Goal: Information Seeking & Learning: Learn about a topic

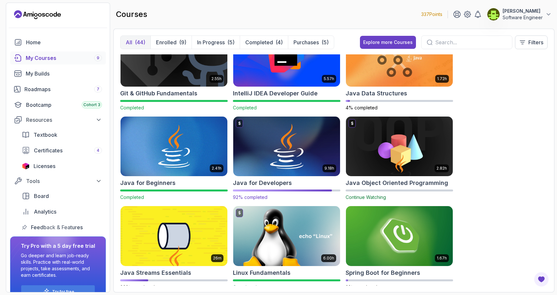
scroll to position [41, 0]
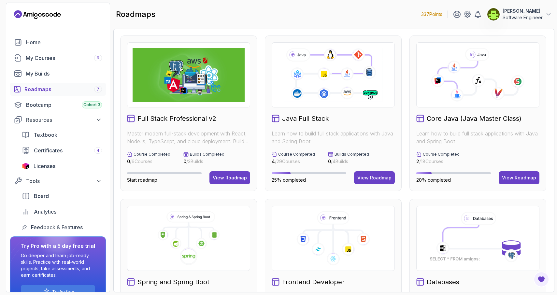
click at [143, 181] on span "Start roadmap" at bounding box center [142, 180] width 30 height 6
click at [149, 155] on p "Course Completed" at bounding box center [152, 154] width 37 height 5
click at [189, 86] on img at bounding box center [189, 75] width 112 height 54
click at [223, 178] on div "View Roadmap" at bounding box center [230, 178] width 34 height 7
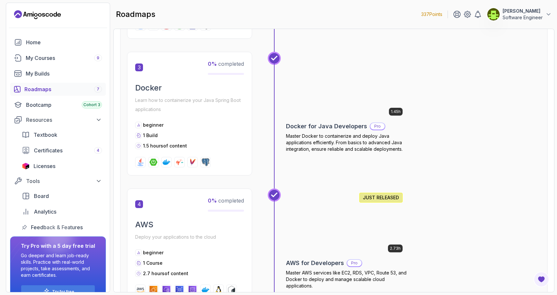
scroll to position [578, 0]
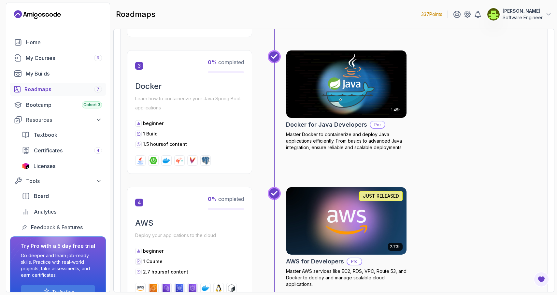
click at [262, 164] on div "3 0 % completed Docker Learn how to containerize your Java Spring Boot applicat…" at bounding box center [334, 118] width 414 height 137
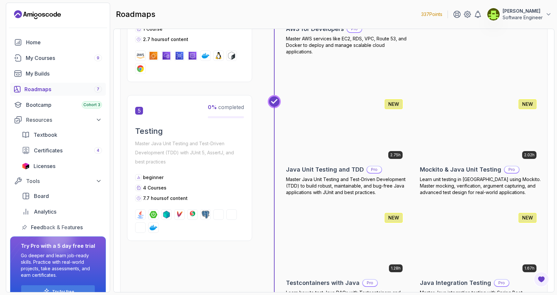
scroll to position [812, 0]
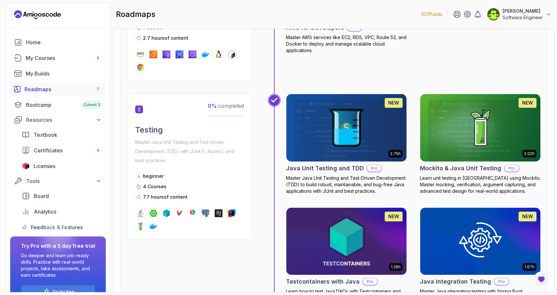
click at [262, 197] on div "5 0 % completed Testing Master Java Unit Testing and Test-Driven Development (T…" at bounding box center [334, 211] width 414 height 234
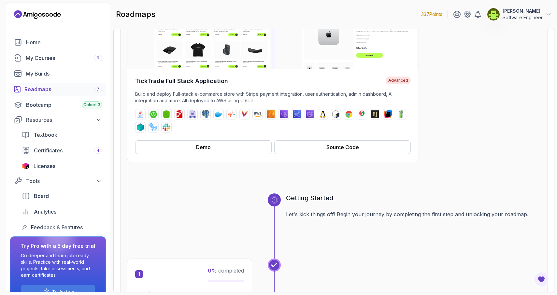
scroll to position [99, 0]
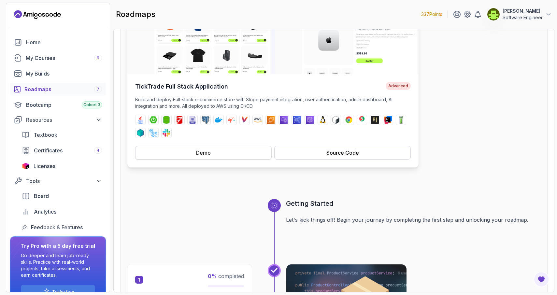
click at [217, 154] on button "Demo" at bounding box center [203, 153] width 137 height 14
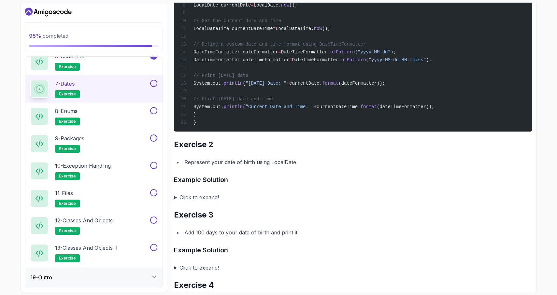
scroll to position [272, 0]
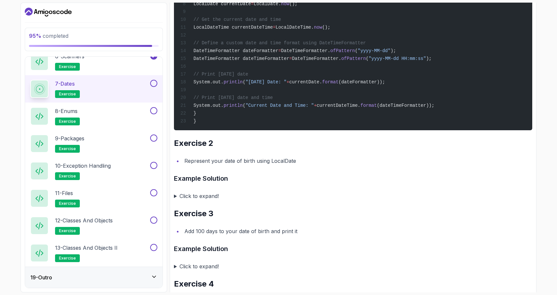
click at [175, 201] on summary "Click to expand!" at bounding box center [353, 196] width 359 height 9
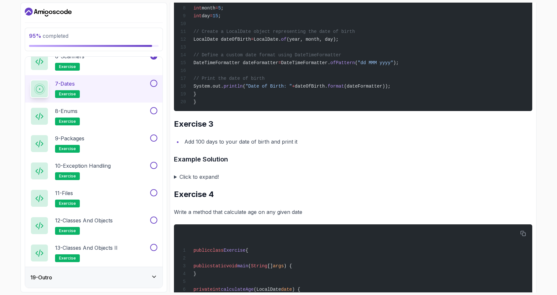
scroll to position [552, 0]
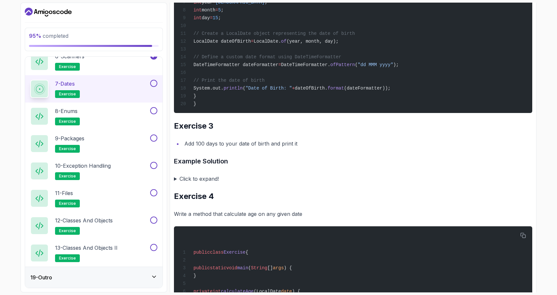
click at [175, 184] on summary "Click to expand!" at bounding box center [353, 178] width 359 height 9
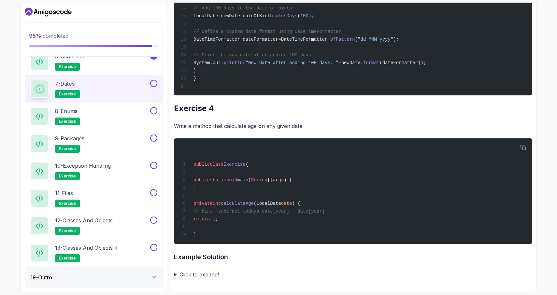
scroll to position [888, 0]
click at [175, 275] on summary "Click to expand!" at bounding box center [353, 274] width 359 height 9
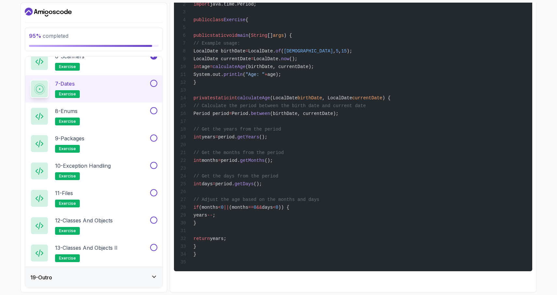
scroll to position [1216, 0]
